Goal: Task Accomplishment & Management: Use online tool/utility

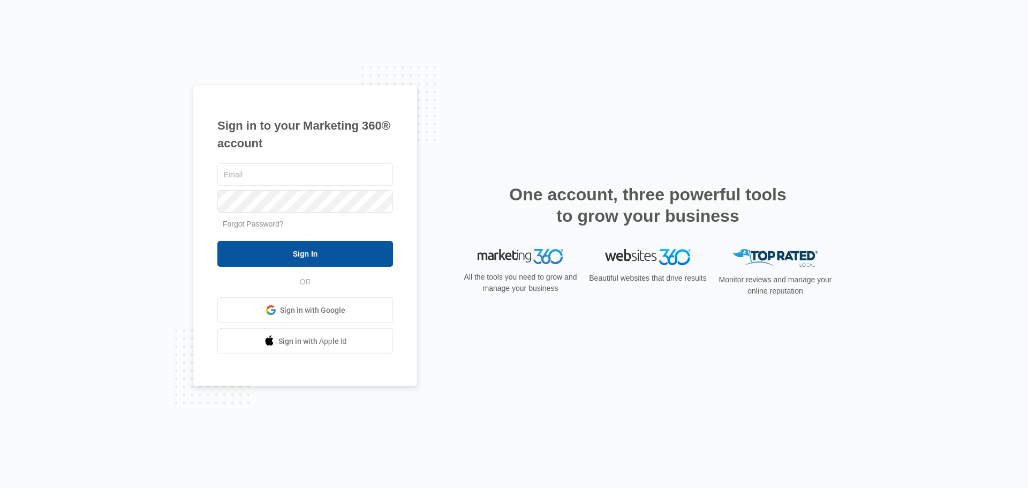
type input "[EMAIL_ADDRESS][DOMAIN_NAME]"
click at [308, 261] on input "Sign In" at bounding box center [305, 254] width 176 height 26
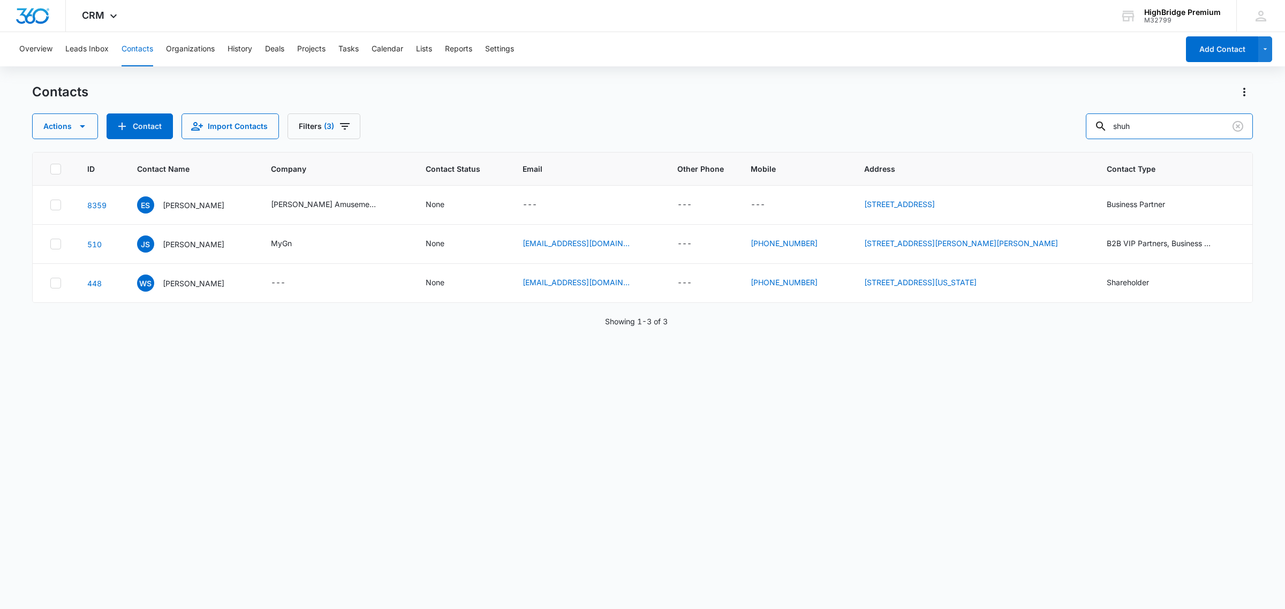
drag, startPoint x: 1088, startPoint y: 130, endPoint x: 1082, endPoint y: 131, distance: 6.1
click at [1082, 131] on div "Actions Contact Import Contacts Filters (3) shuh" at bounding box center [642, 127] width 1221 height 26
type input "renard"
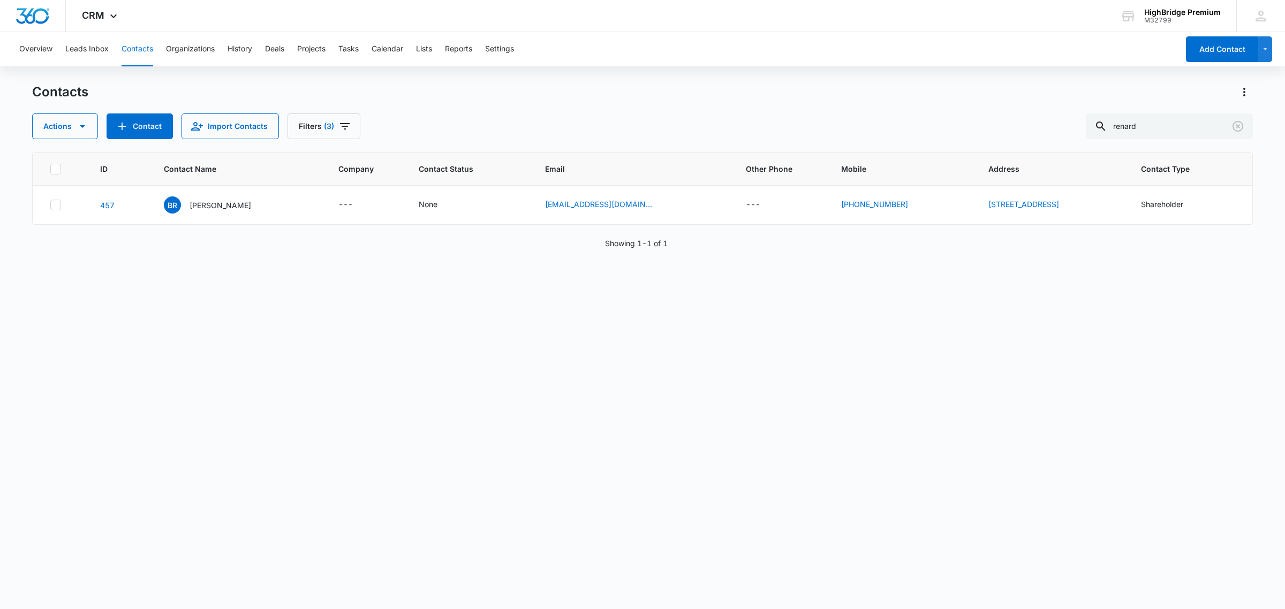
click at [65, 279] on div "ID Contact Name Company Contact Status Email Other Phone Mobile Address Contact…" at bounding box center [642, 373] width 1221 height 443
